Goal: Feedback & Contribution: Leave review/rating

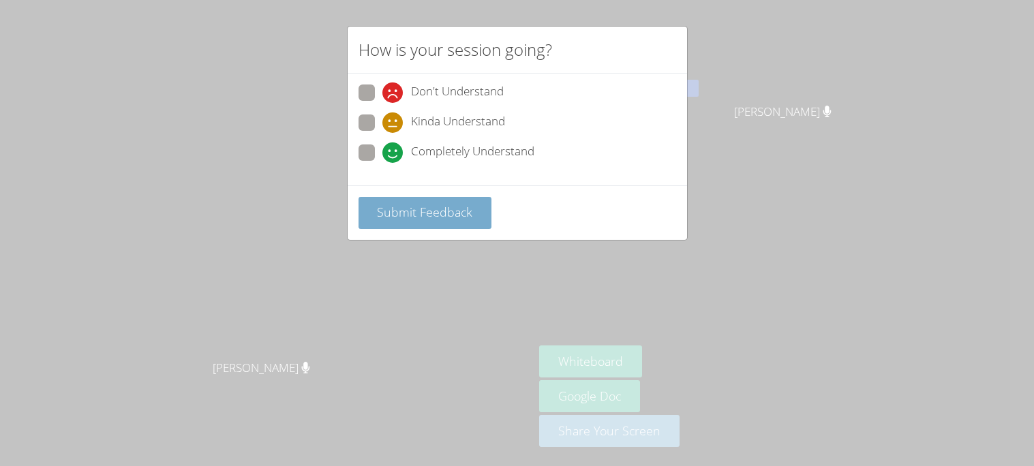
click at [449, 210] on span "Submit Feedback" at bounding box center [424, 212] width 95 height 16
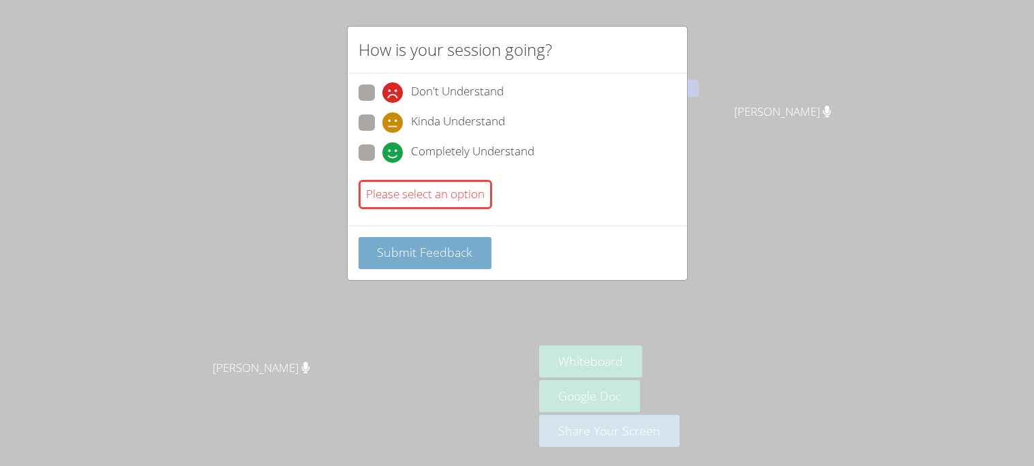
click at [459, 254] on span "Submit Feedback" at bounding box center [424, 252] width 95 height 16
click at [383, 163] on span at bounding box center [383, 163] width 0 height 0
click at [383, 146] on input "Completely Understand" at bounding box center [389, 151] width 12 height 12
radio input "true"
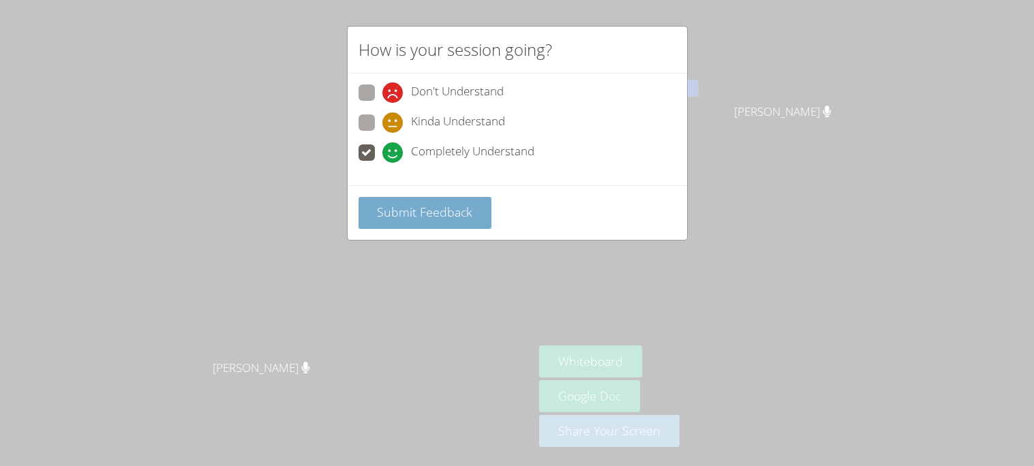
click at [433, 200] on button "Submit Feedback" at bounding box center [426, 213] width 134 height 32
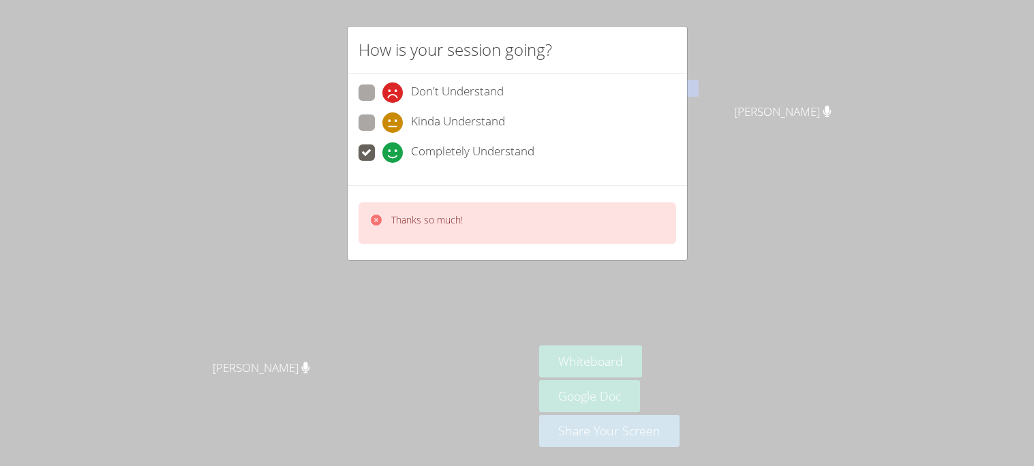
click at [938, 266] on div "How is your session going? Don't Understand Kinda Understand Completely Underst…" at bounding box center [517, 233] width 1034 height 466
